Goal: Task Accomplishment & Management: Manage account settings

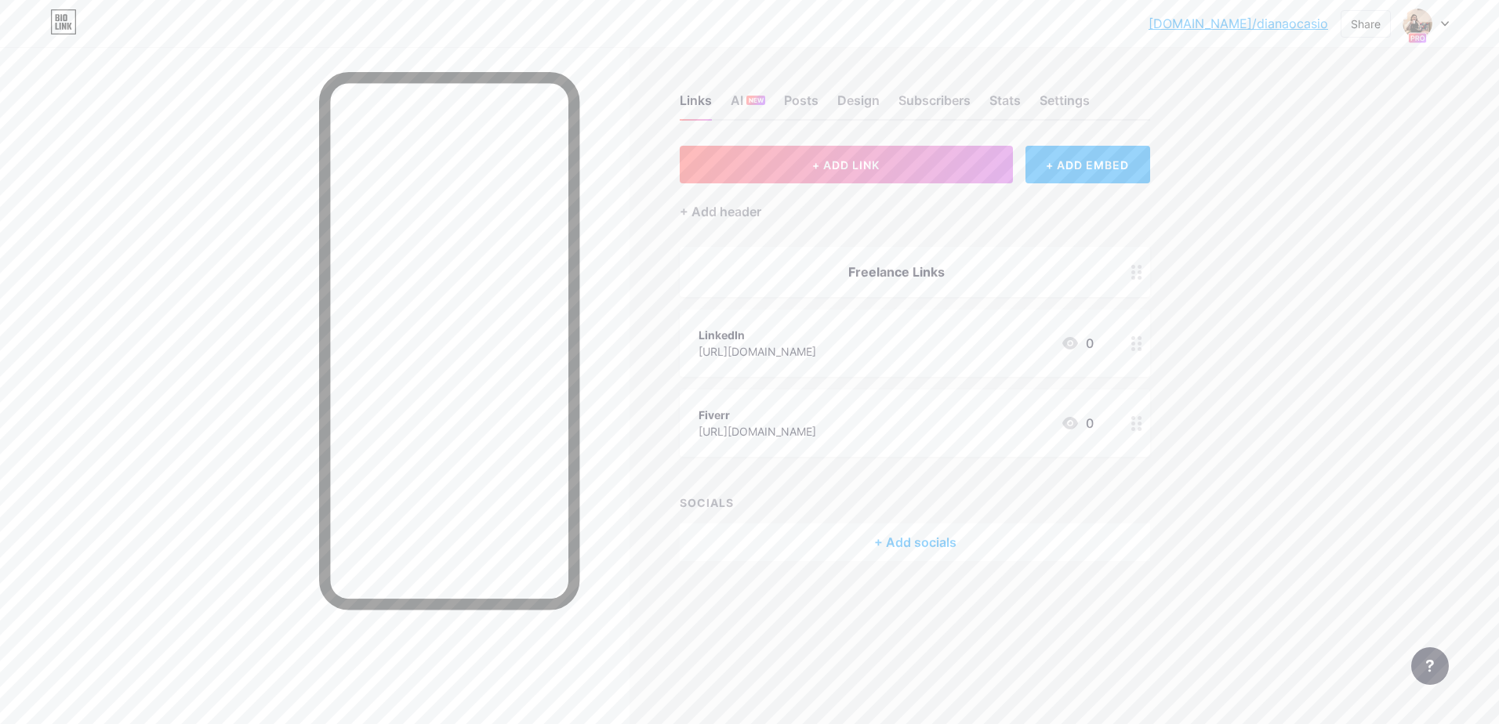
click at [1409, 34] on rect at bounding box center [1417, 38] width 18 height 10
click at [1355, 137] on div "[PERSON_NAME]" at bounding box center [1368, 138] width 138 height 13
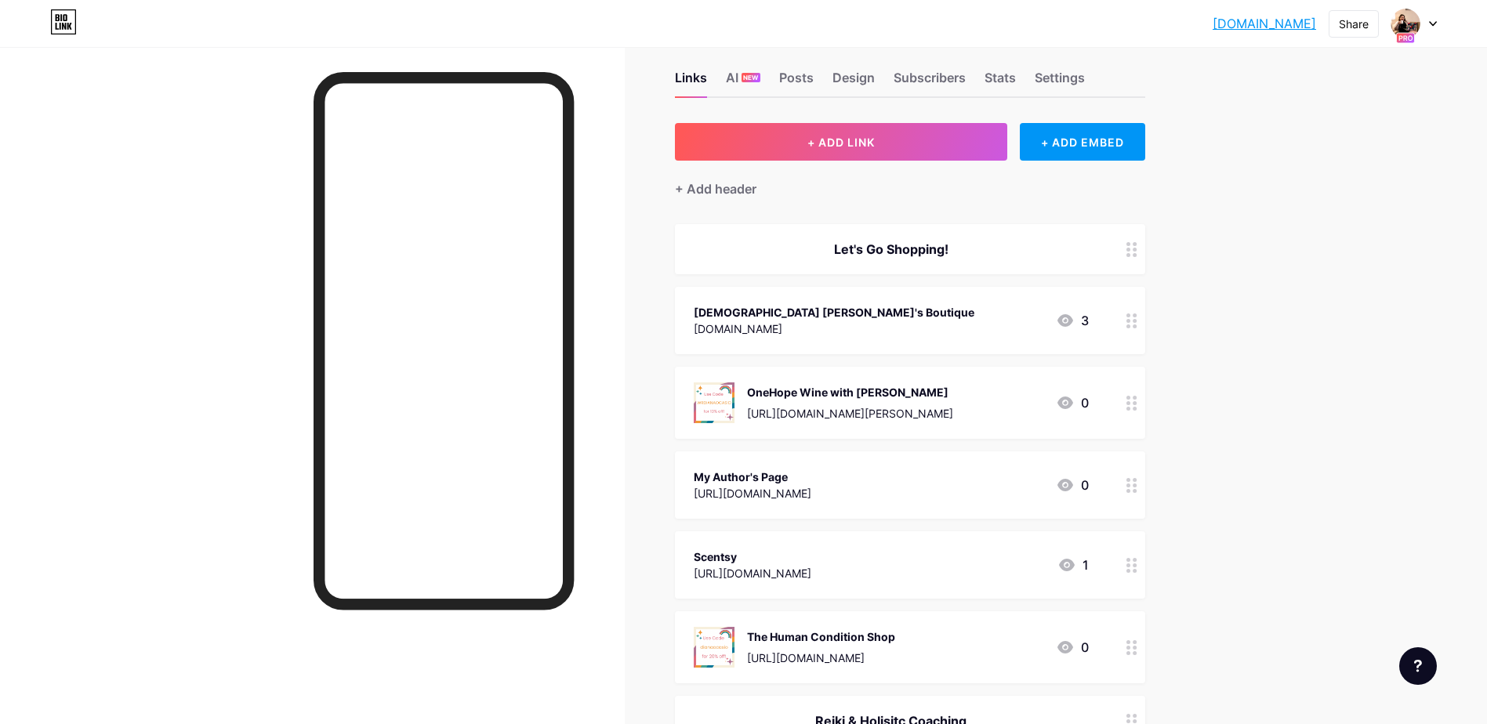
scroll to position [27, 0]
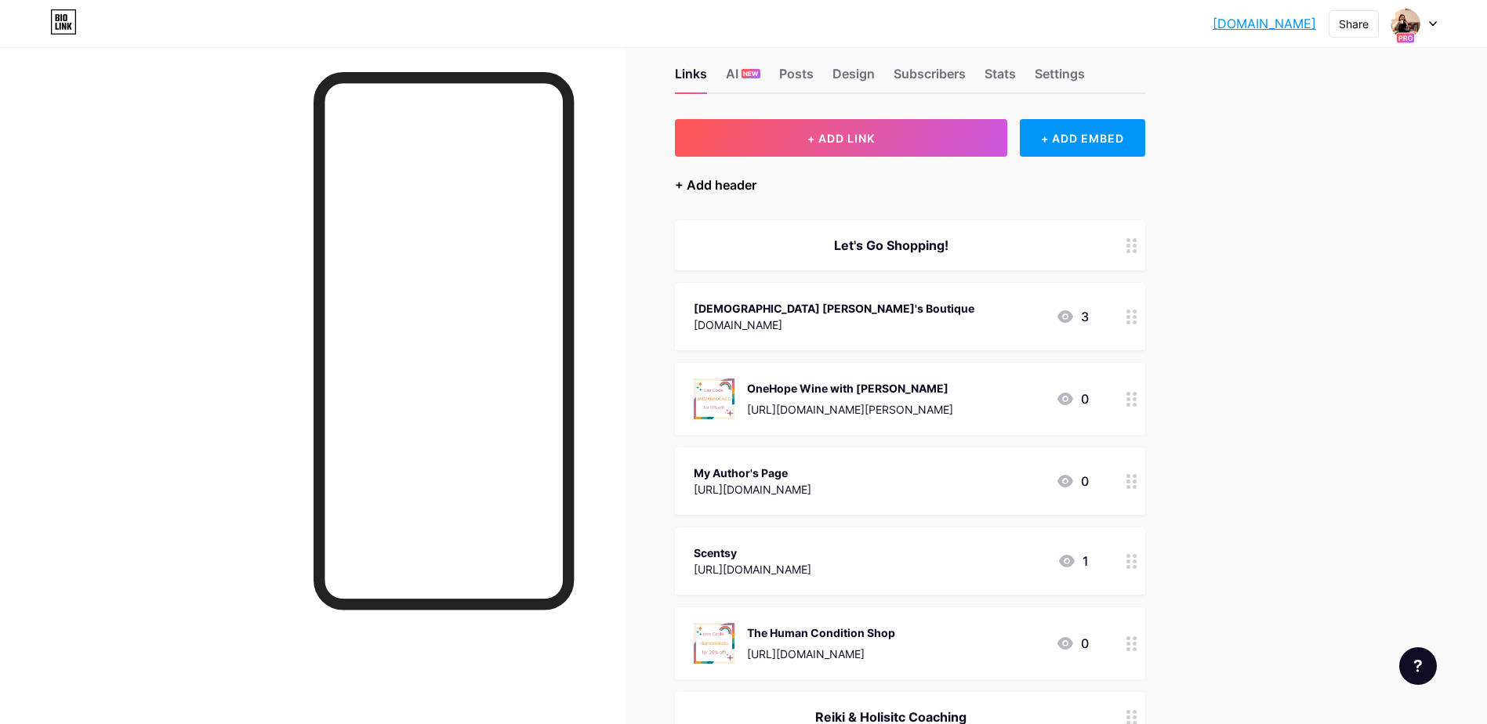
click at [749, 190] on div "+ Add header" at bounding box center [716, 185] width 82 height 19
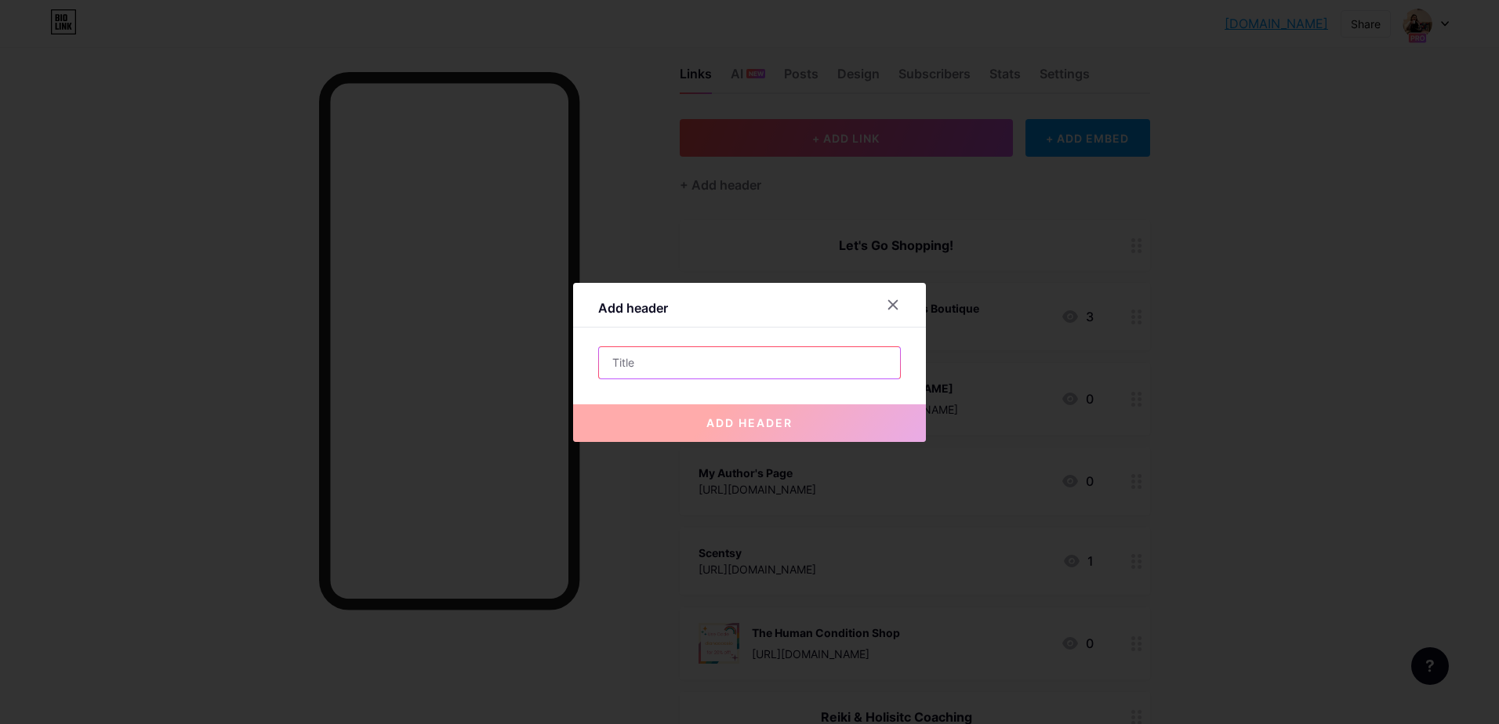
click at [761, 369] on input "text" at bounding box center [749, 362] width 301 height 31
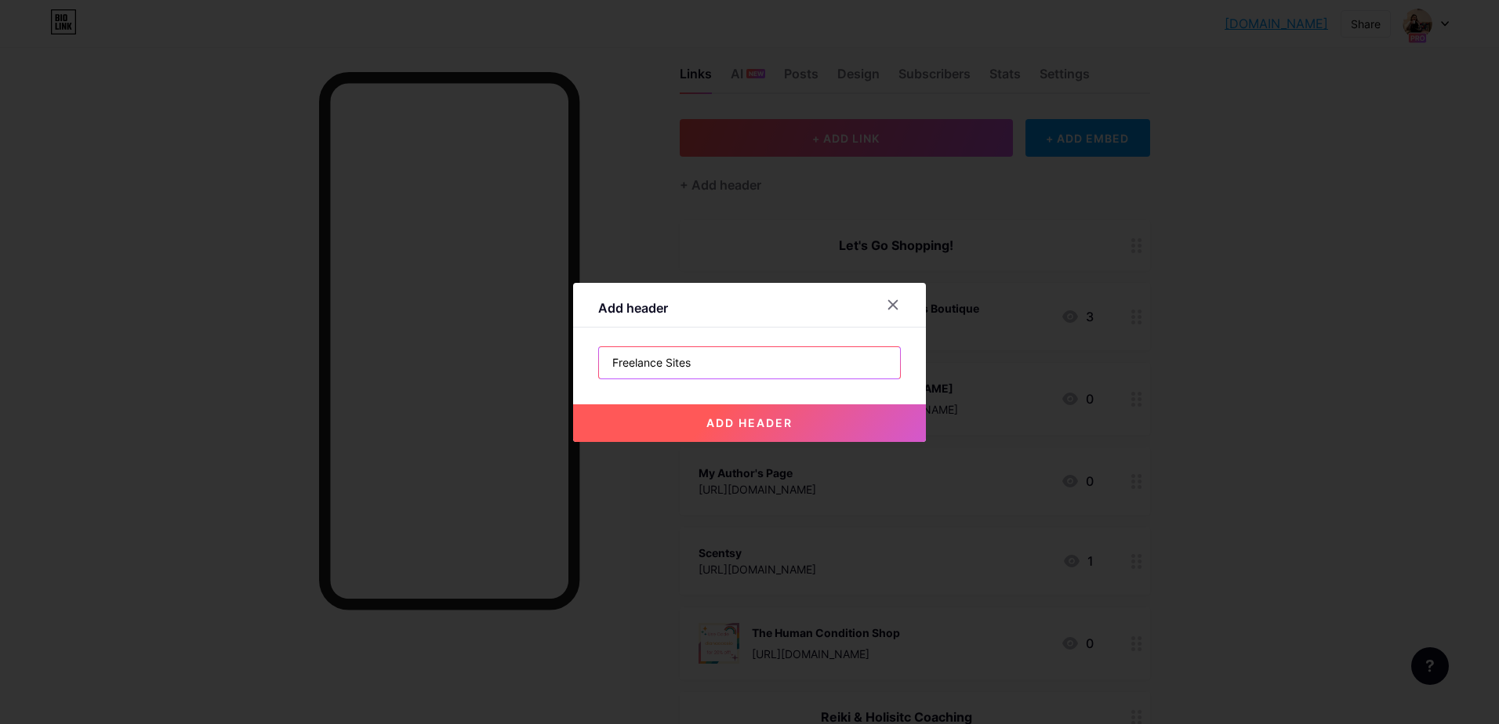
type input "Freelance Sites"
click at [772, 433] on button "add header" at bounding box center [749, 423] width 353 height 38
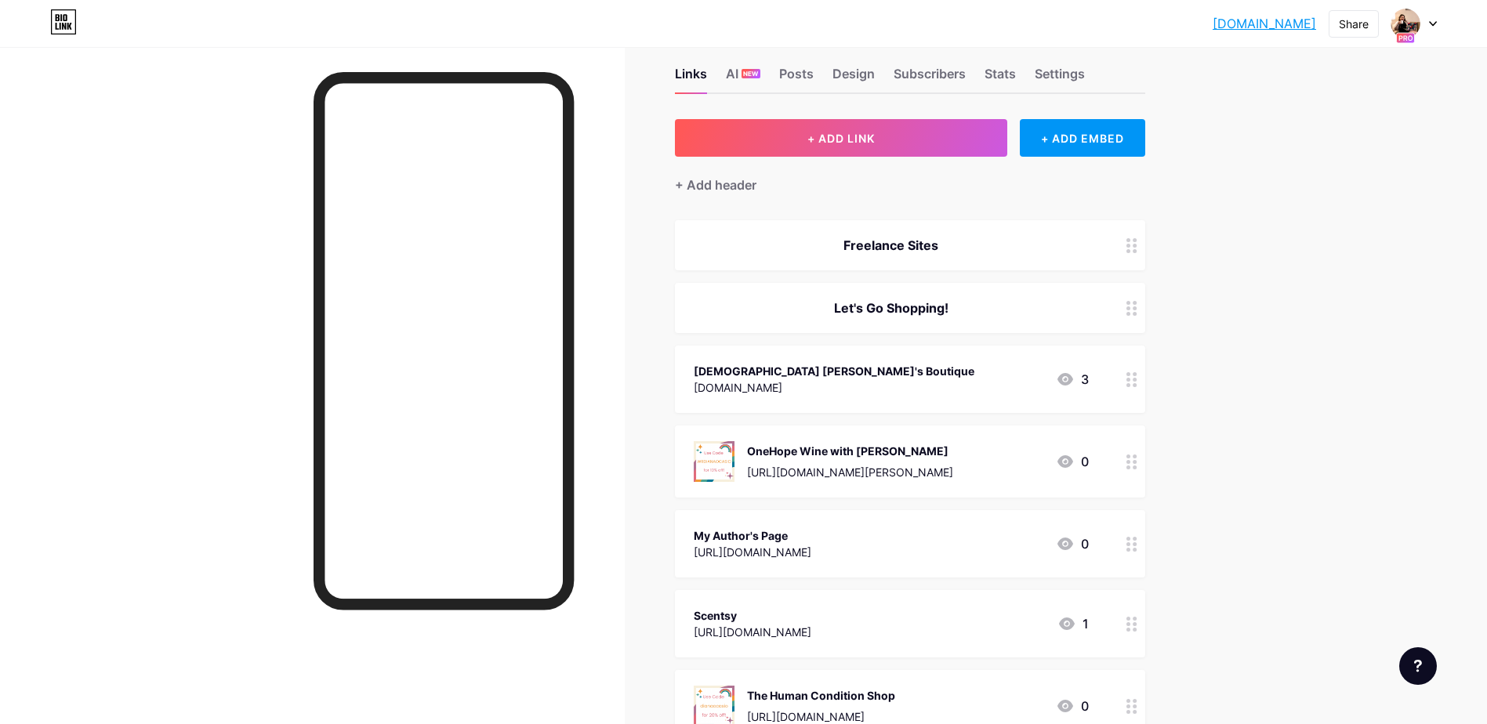
drag, startPoint x: 876, startPoint y: 241, endPoint x: 905, endPoint y: 493, distance: 254.1
click at [905, 493] on span "Freelance Sites Let's Go Shopping! [DEMOGRAPHIC_DATA] Di's Boutique [DOMAIN_NAM…" at bounding box center [910, 663] width 470 height 887
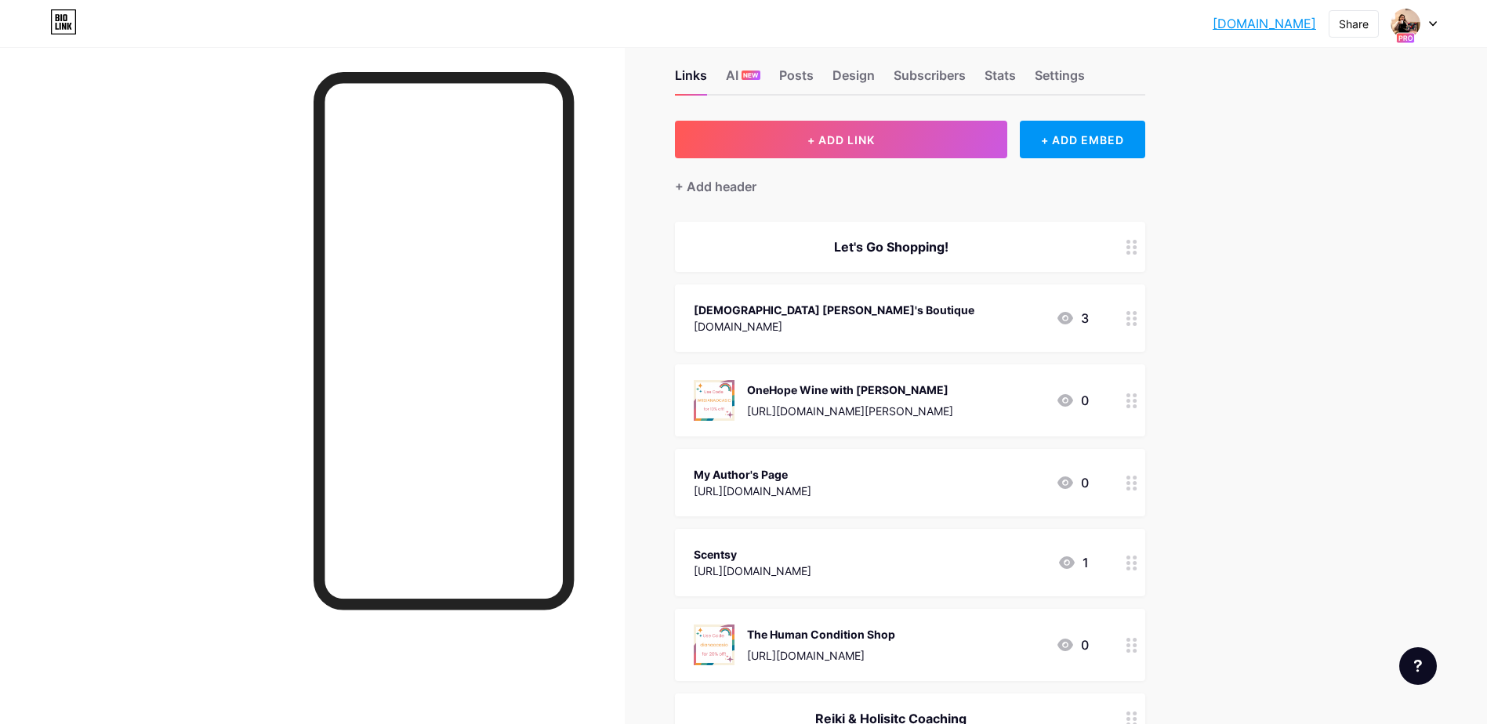
scroll to position [0, 0]
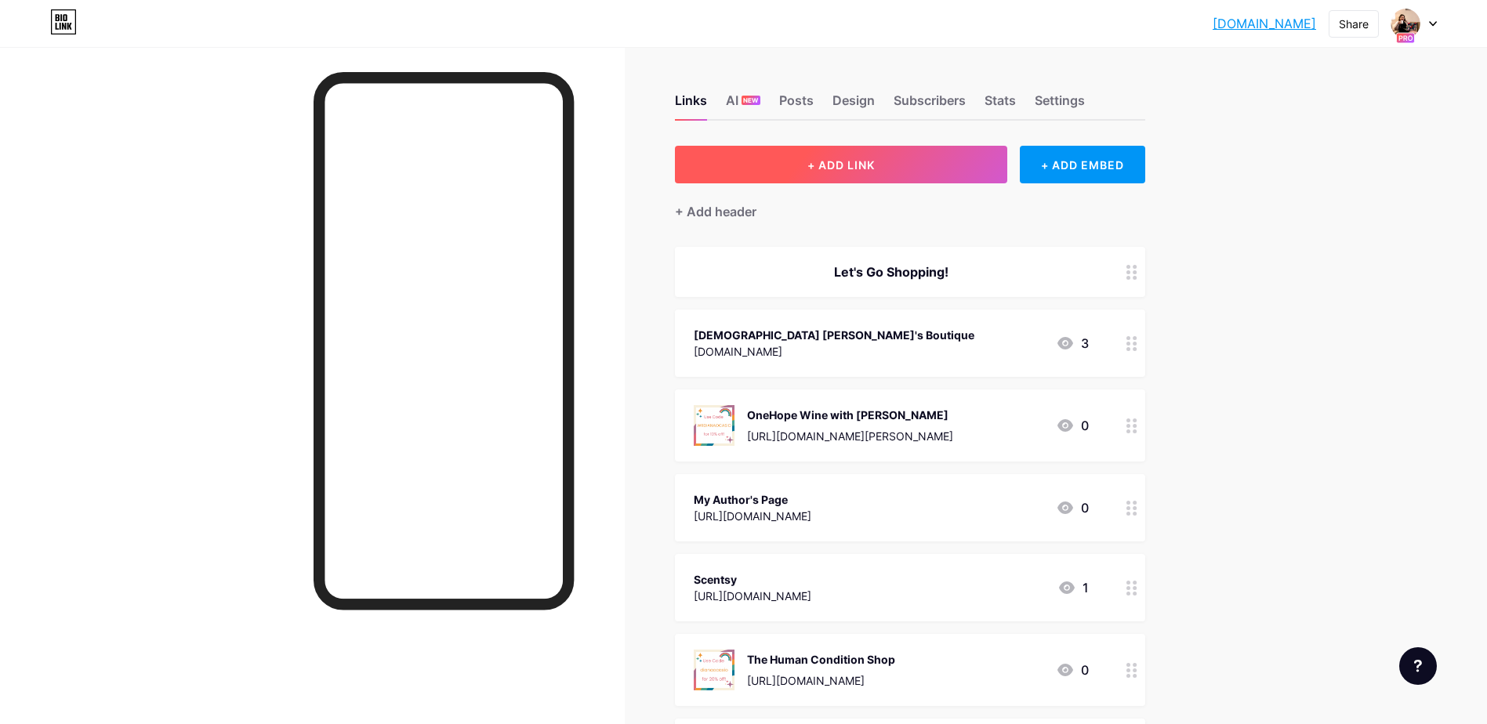
click at [926, 161] on button "+ ADD LINK" at bounding box center [841, 165] width 333 height 38
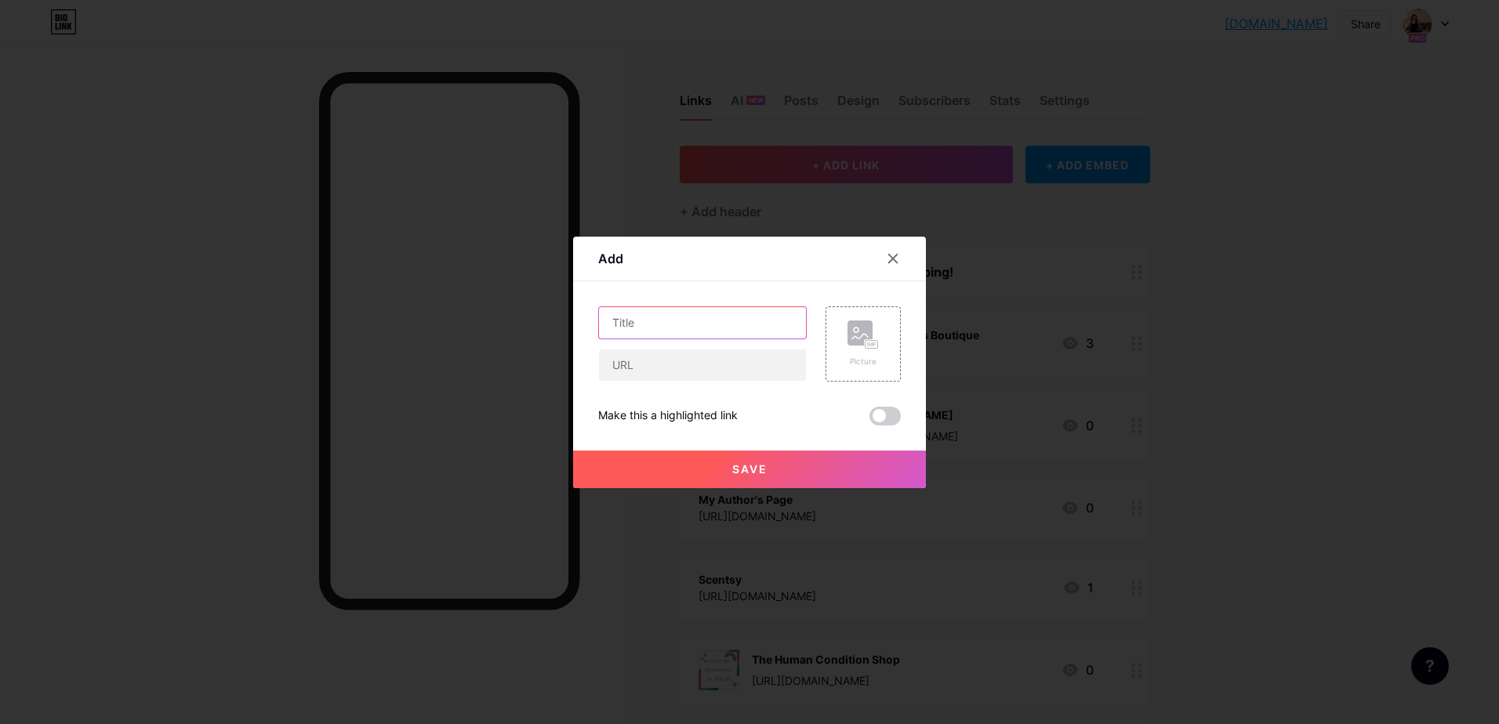
click at [736, 327] on input "text" at bounding box center [702, 322] width 207 height 31
type input "Fiverr"
click at [731, 357] on input "text" at bounding box center [702, 365] width 207 height 31
paste input "[URL][DOMAIN_NAME]"
type input "[URL][DOMAIN_NAME]"
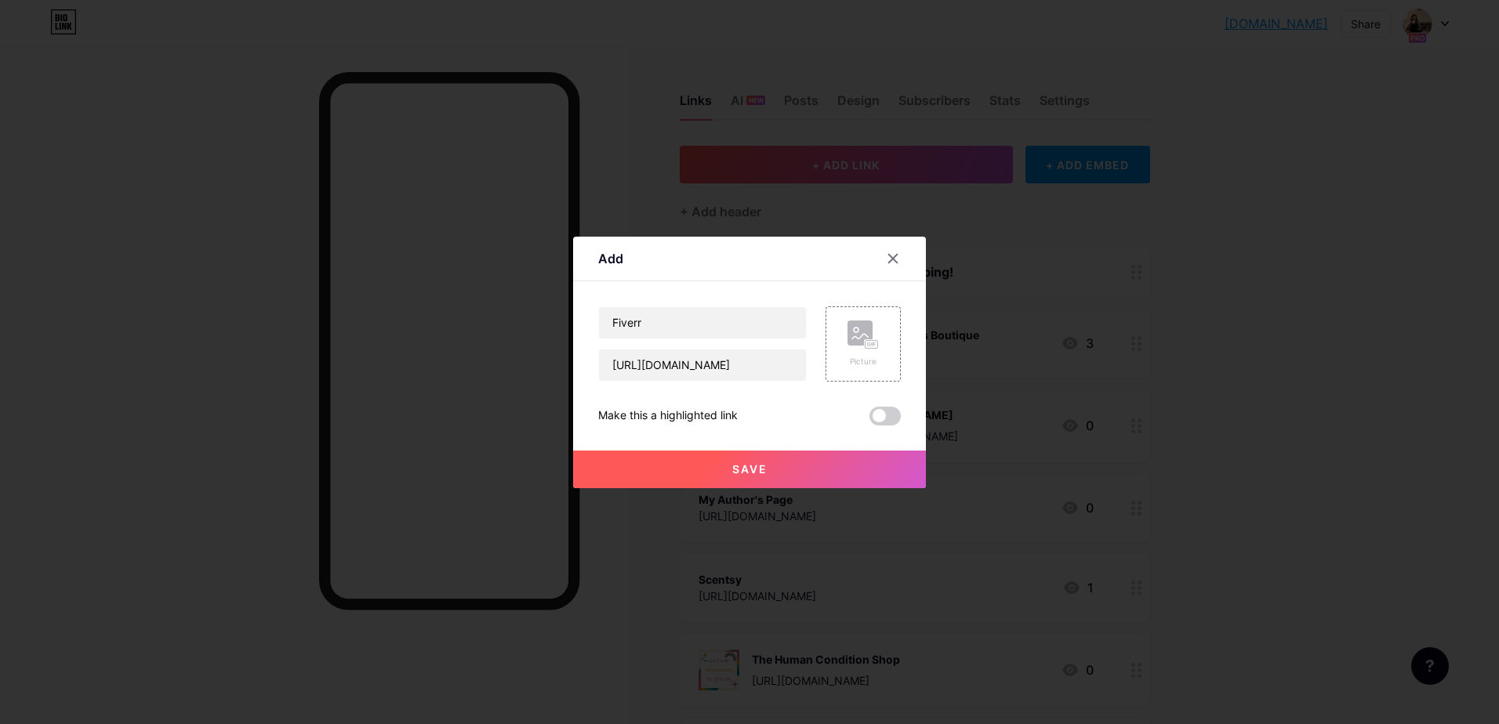
click at [753, 468] on span "Save" at bounding box center [749, 468] width 35 height 13
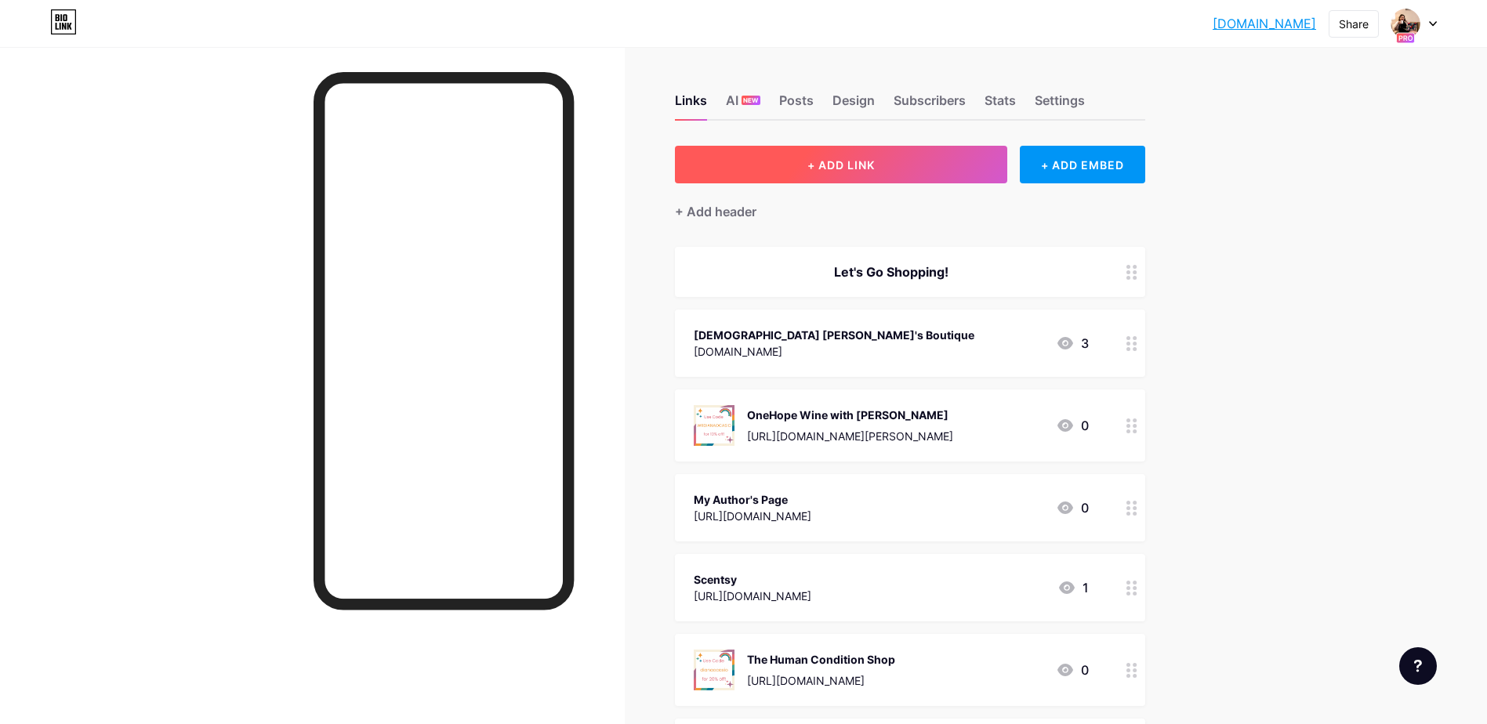
click at [836, 169] on span "+ ADD LINK" at bounding box center [840, 164] width 67 height 13
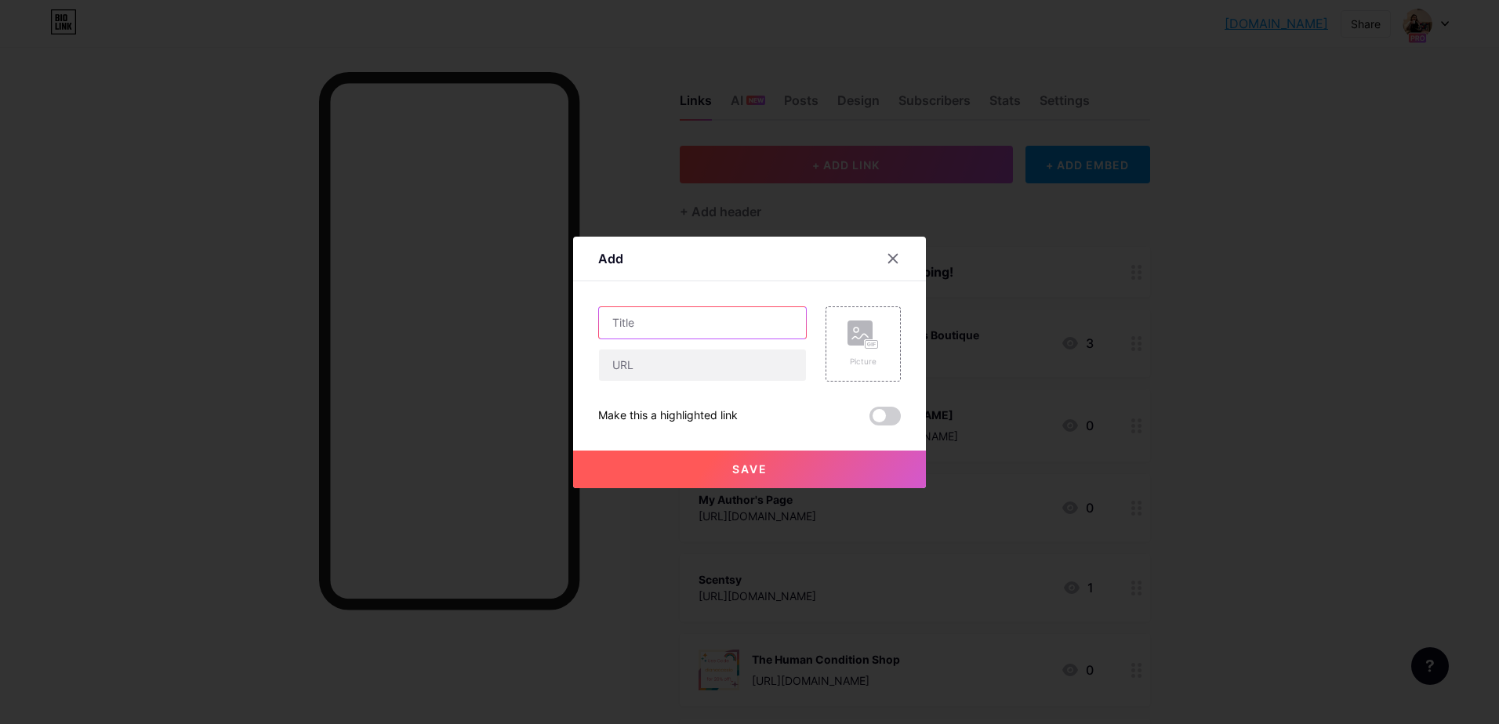
click at [751, 318] on input "text" at bounding box center [702, 322] width 207 height 31
type input "LinkedIn"
click at [741, 361] on input "text" at bounding box center [702, 365] width 207 height 31
paste input "[URL][DOMAIN_NAME]"
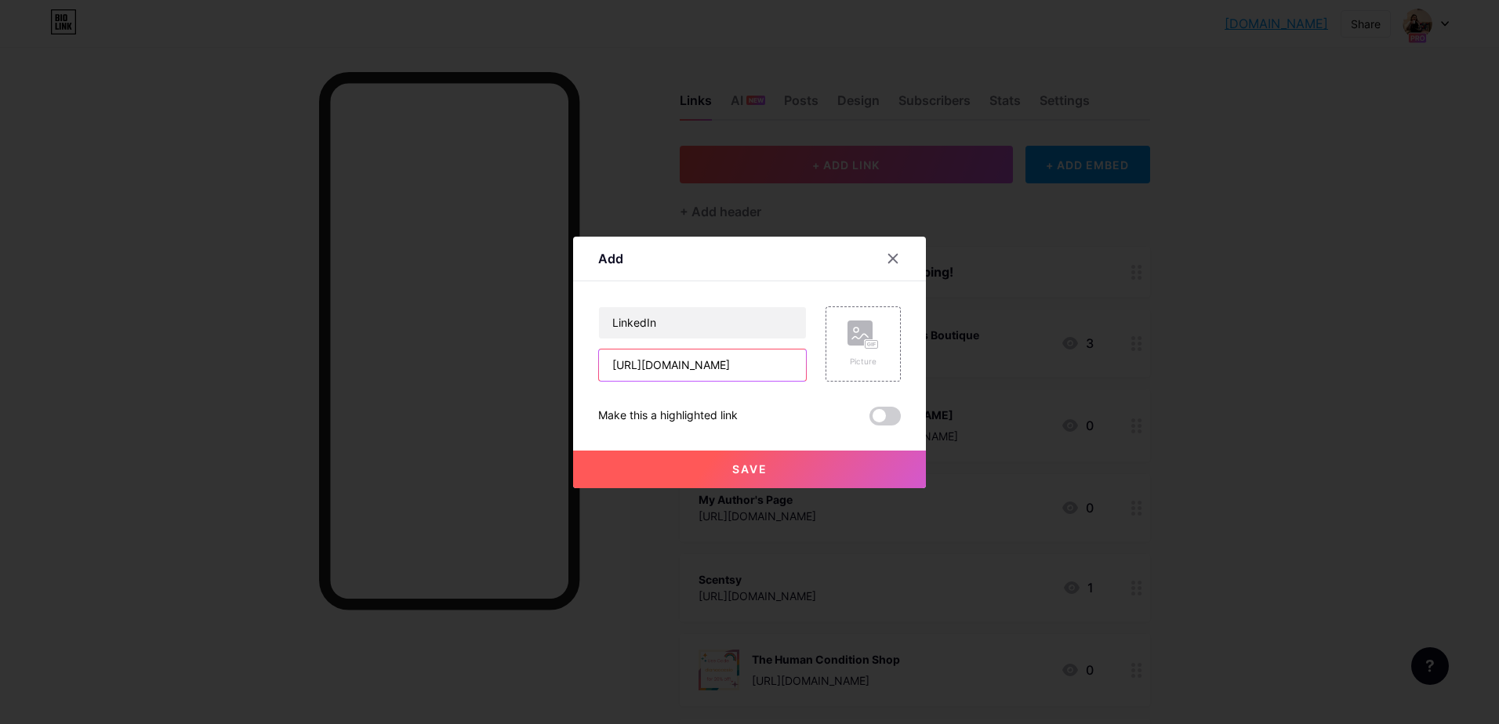
type input "[URL][DOMAIN_NAME]"
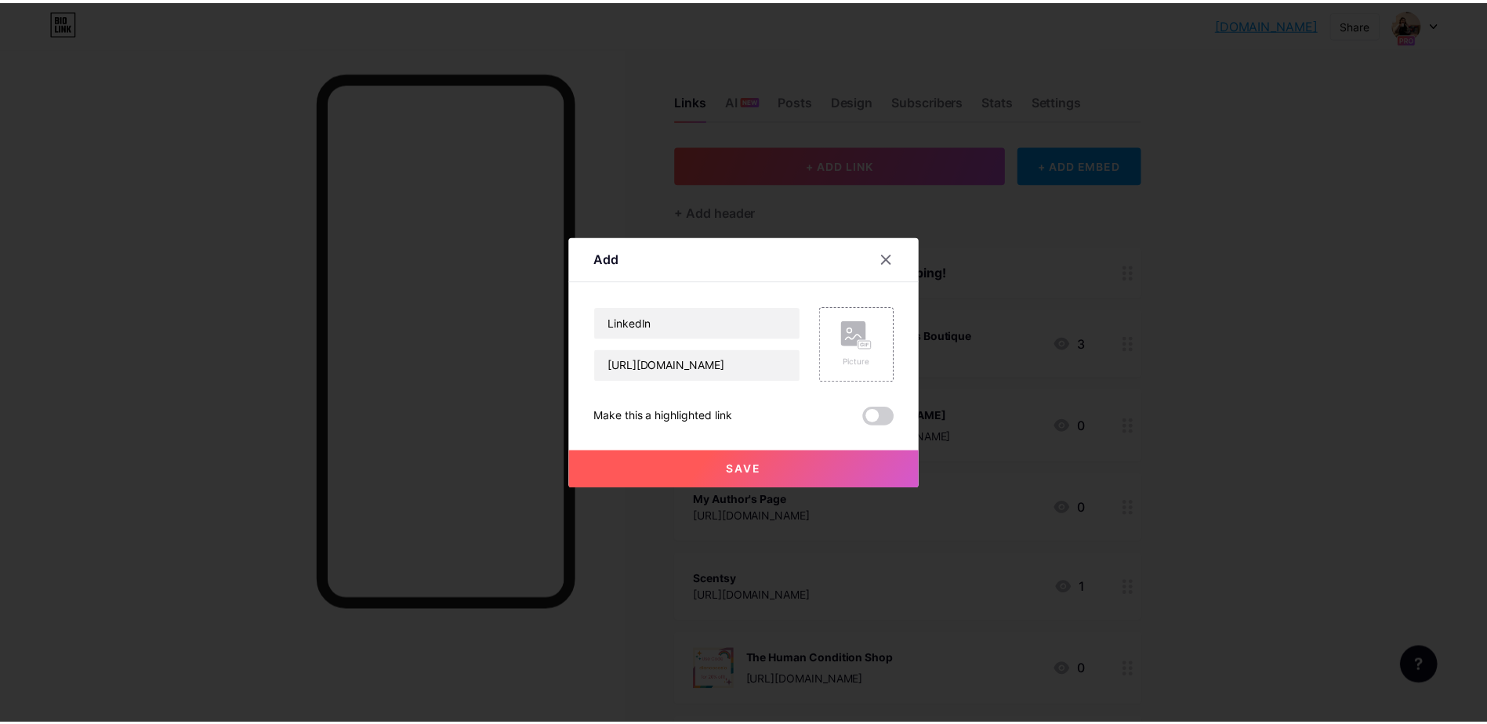
scroll to position [0, 0]
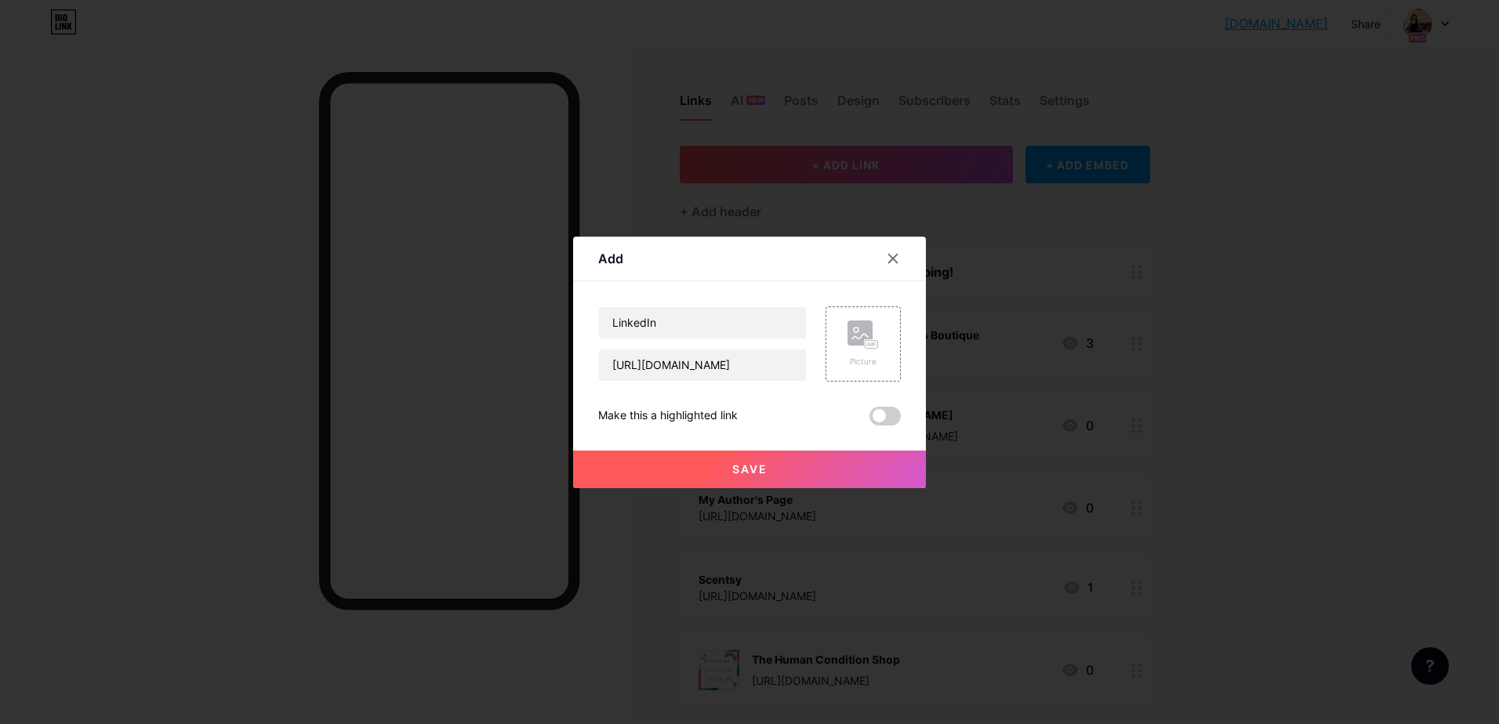
click at [747, 472] on span "Save" at bounding box center [749, 468] width 35 height 13
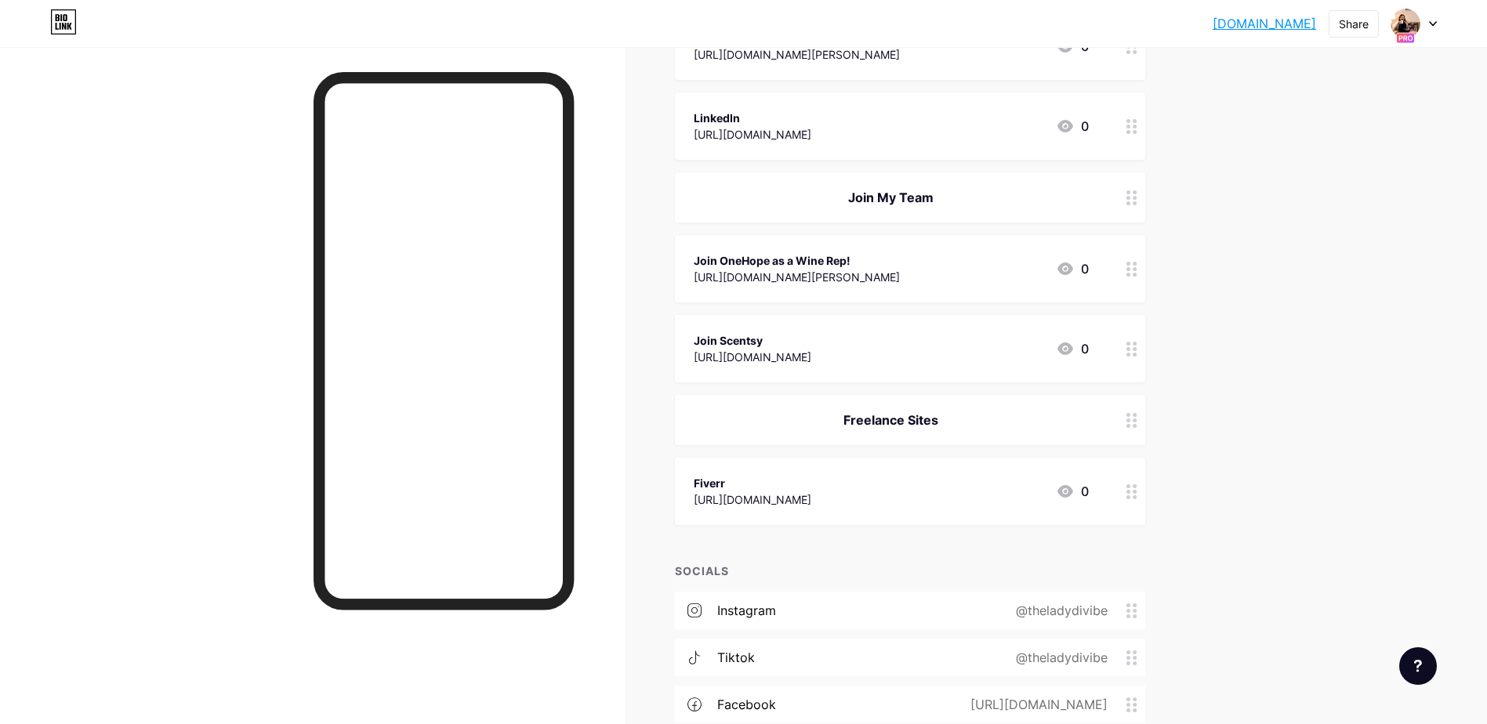
scroll to position [771, 0]
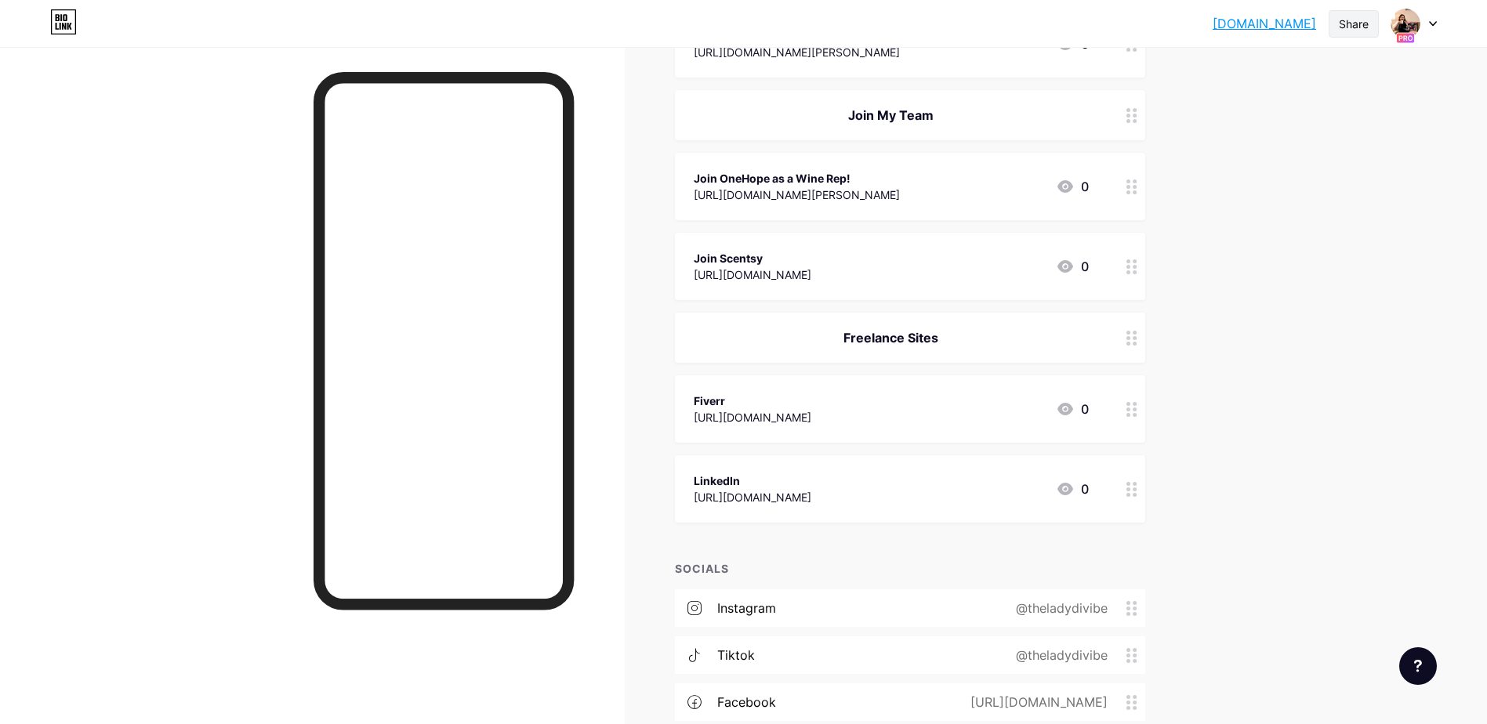
click at [1350, 28] on div "Share" at bounding box center [1354, 24] width 30 height 16
click at [1282, 78] on div "Copy link" at bounding box center [1261, 81] width 234 height 38
click at [1311, 78] on div "Copy link" at bounding box center [1261, 81] width 234 height 38
